Goal: Transaction & Acquisition: Purchase product/service

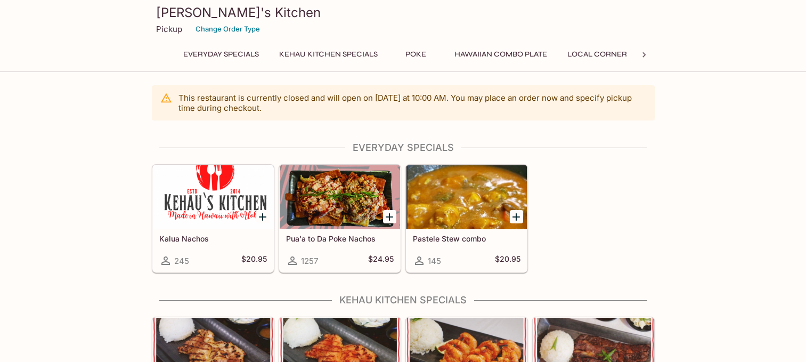
scroll to position [107, 0]
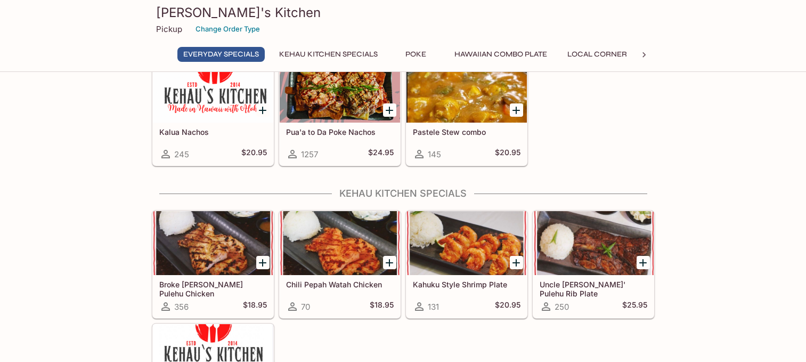
click at [413, 57] on button "Poke" at bounding box center [416, 54] width 48 height 15
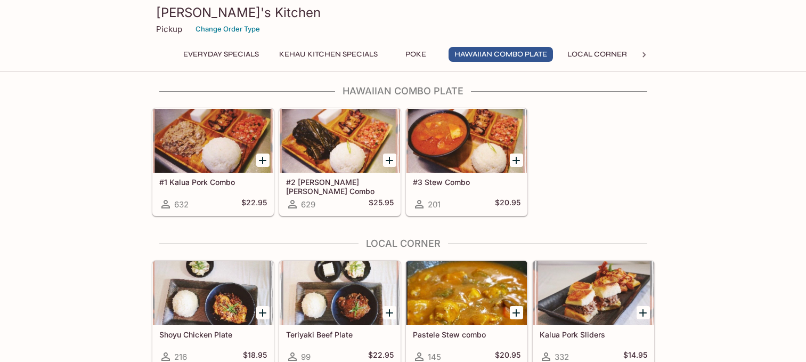
scroll to position [789, 0]
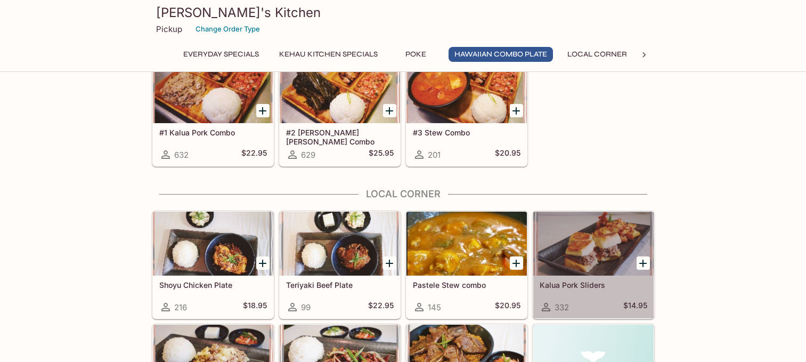
click at [594, 250] on div at bounding box center [593, 243] width 120 height 64
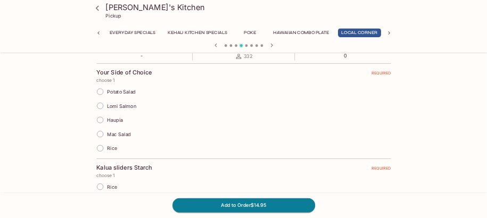
scroll to position [265, 0]
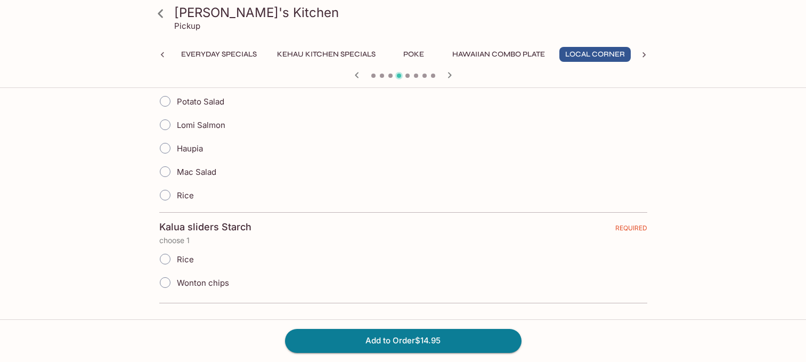
click at [194, 278] on span "Wonton chips" at bounding box center [203, 283] width 52 height 10
click at [176, 277] on input "Wonton chips" at bounding box center [165, 282] width 22 height 22
radio input "true"
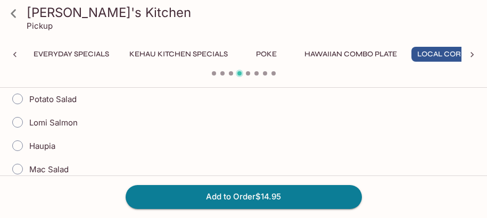
scroll to position [318, 0]
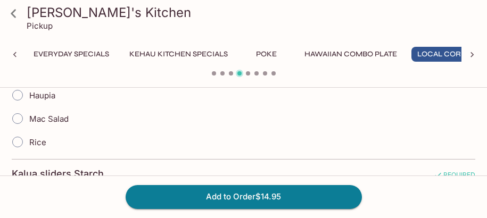
click at [35, 121] on span "Mac Salad" at bounding box center [48, 119] width 39 height 10
click at [29, 121] on input "Mac Salad" at bounding box center [17, 119] width 22 height 22
radio input "true"
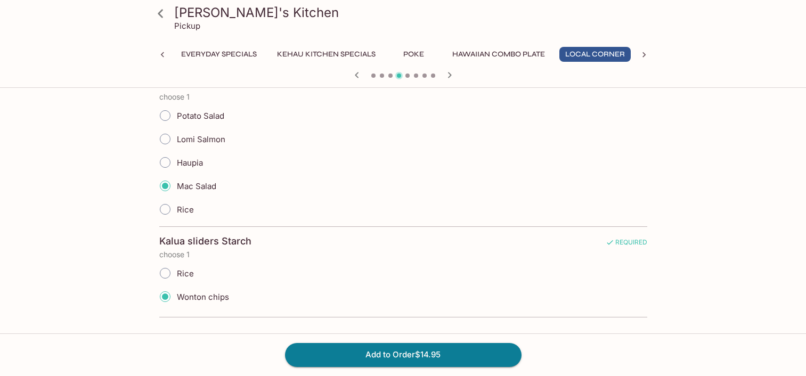
scroll to position [144, 0]
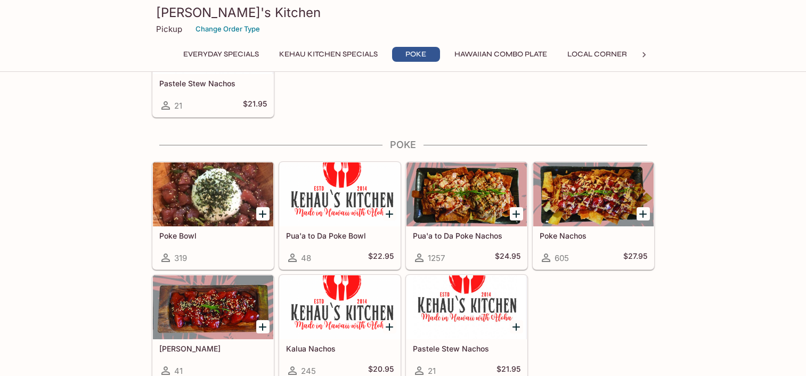
scroll to position [474, 0]
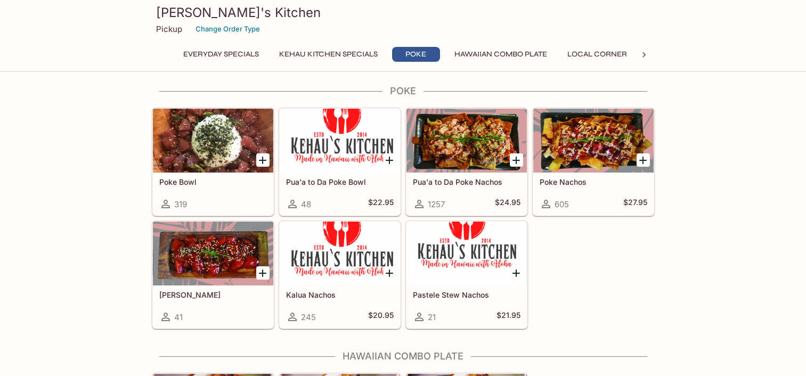
click at [325, 260] on div at bounding box center [340, 254] width 120 height 64
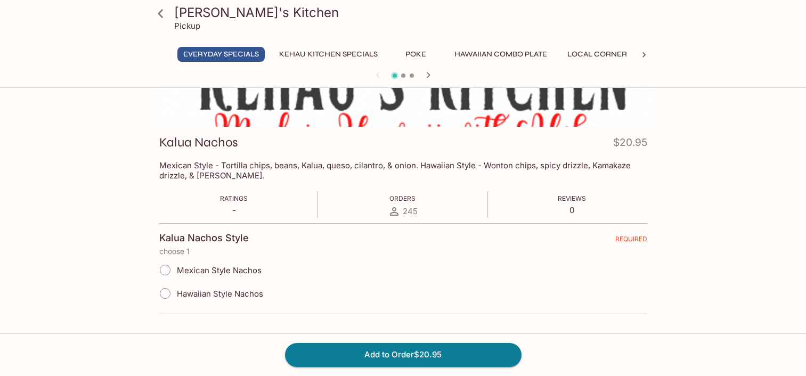
scroll to position [117, 0]
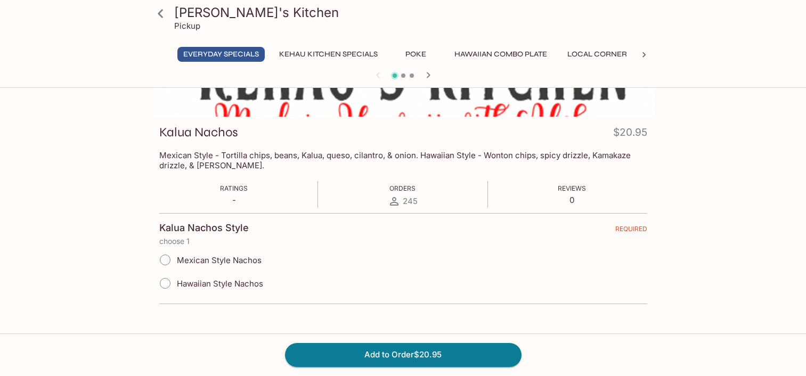
click at [215, 280] on span "Hawaiian Style Nachos" at bounding box center [220, 284] width 86 height 10
click at [176, 280] on input "Hawaiian Style Nachos" at bounding box center [165, 283] width 22 height 22
radio input "true"
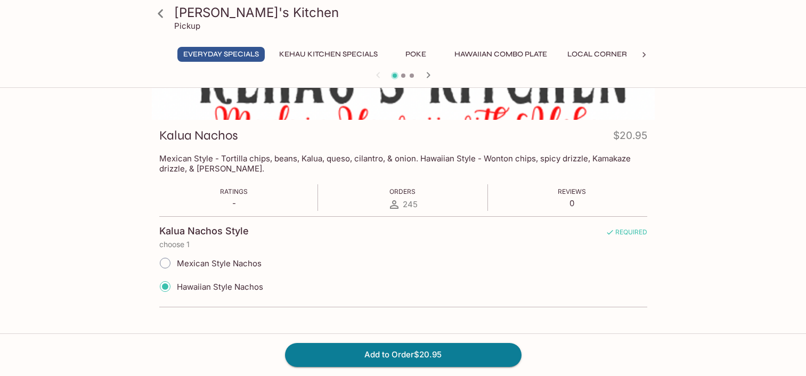
scroll to position [63, 0]
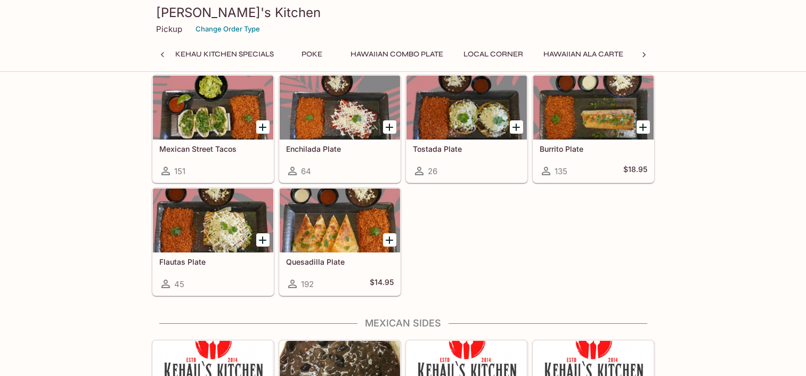
scroll to position [0, 189]
click at [326, 247] on div at bounding box center [340, 221] width 120 height 64
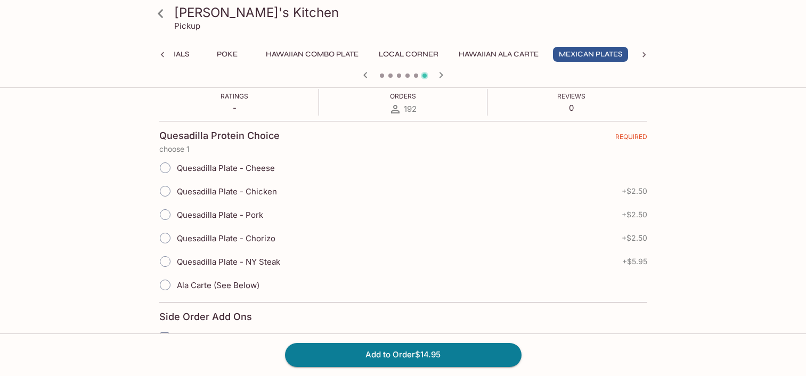
scroll to position [215, 0]
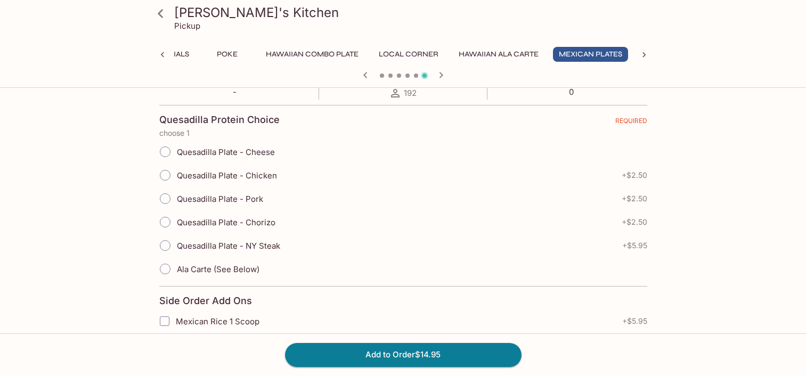
click at [267, 147] on span "Quesadilla Plate - Cheese" at bounding box center [226, 152] width 98 height 10
click at [176, 147] on input "Quesadilla Plate - Cheese" at bounding box center [165, 152] width 22 height 22
radio input "true"
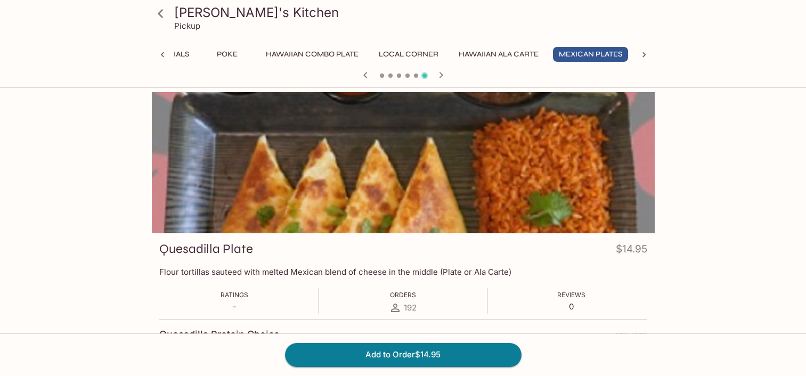
scroll to position [0, 189]
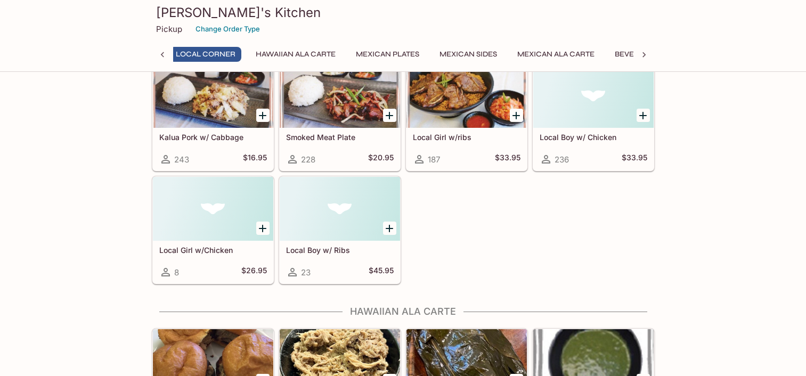
scroll to position [1153, 0]
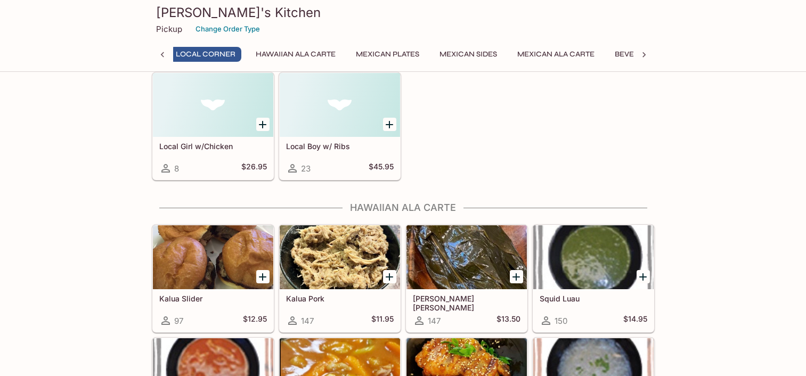
click at [239, 238] on div at bounding box center [213, 257] width 120 height 64
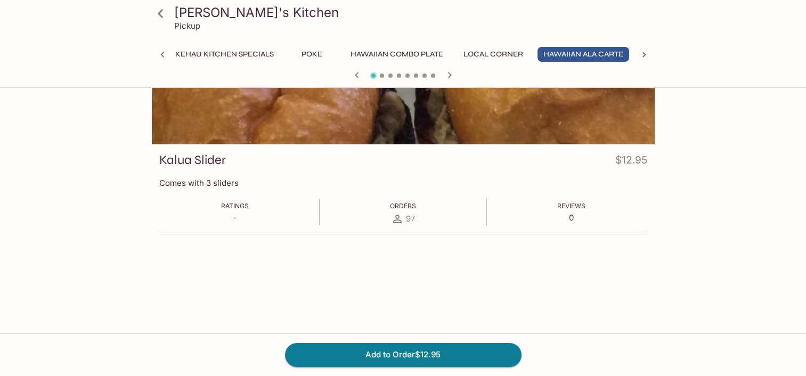
scroll to position [92, 0]
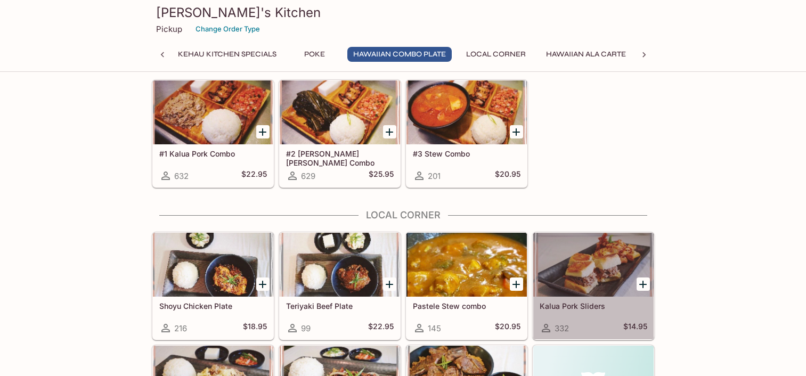
click at [595, 242] on div at bounding box center [593, 265] width 120 height 64
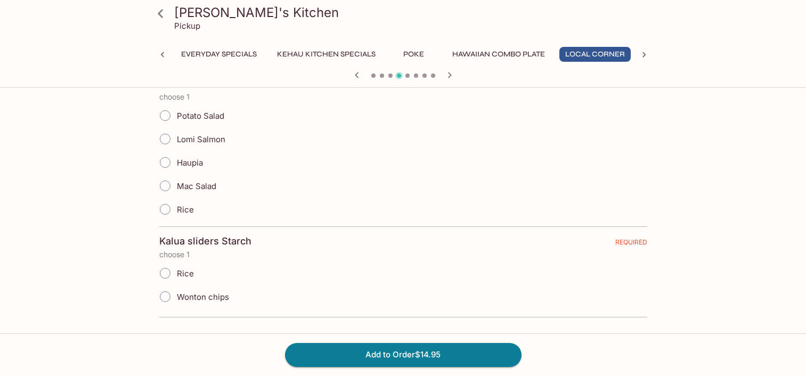
scroll to position [144, 0]
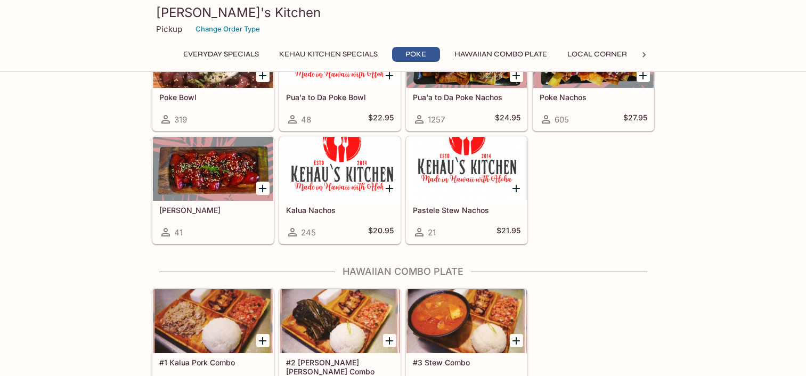
scroll to position [481, 0]
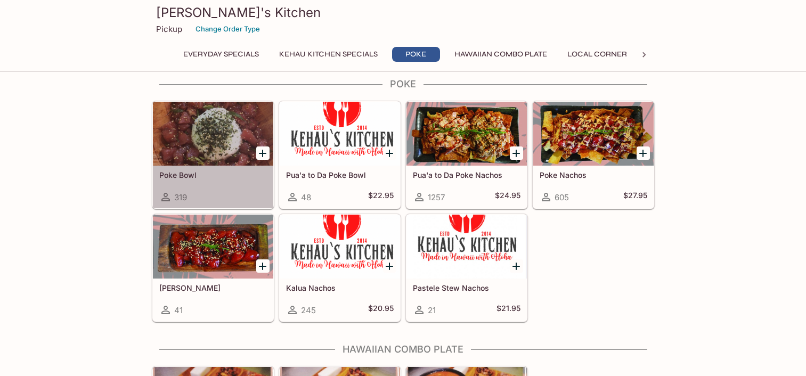
click at [217, 136] on div at bounding box center [213, 134] width 120 height 64
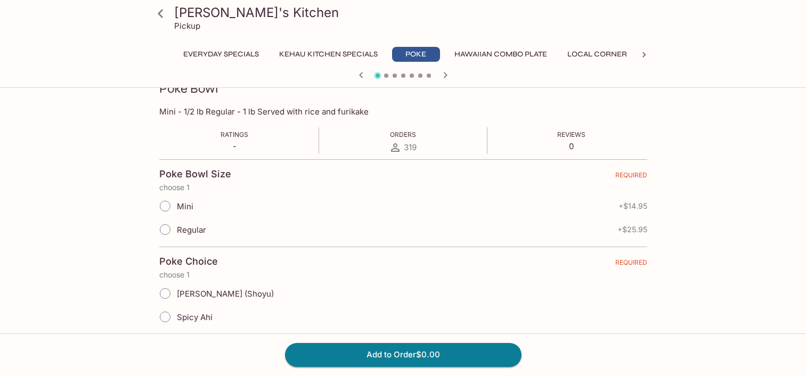
scroll to position [204, 0]
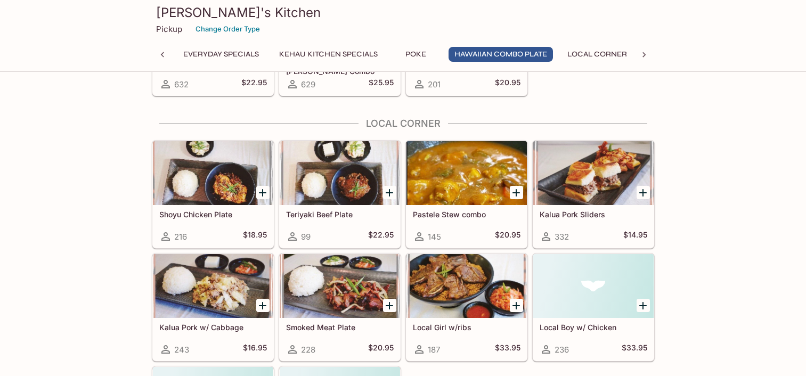
scroll to position [0, 430]
